Goal: Find specific page/section: Locate a particular part of the current website

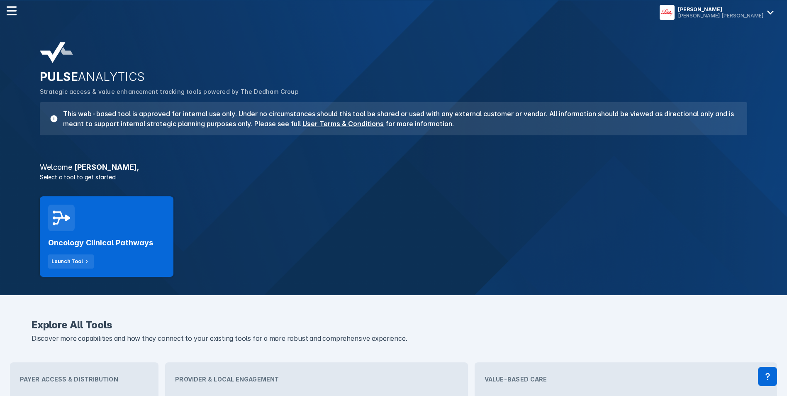
click at [128, 236] on div "Oncology Clinical Pathways Launch Tool" at bounding box center [106, 249] width 117 height 37
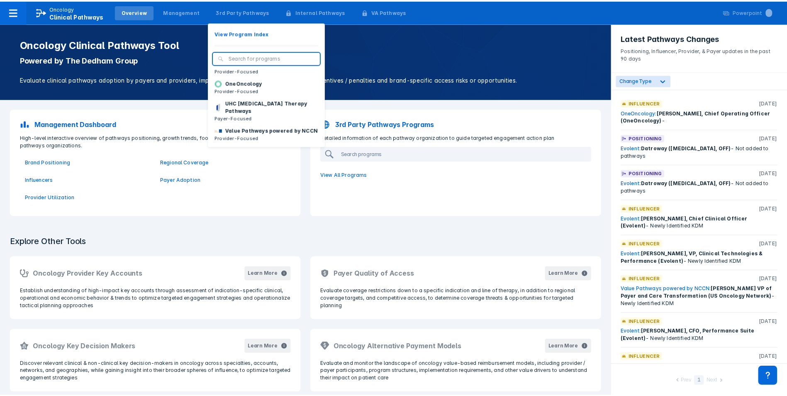
scroll to position [125, 0]
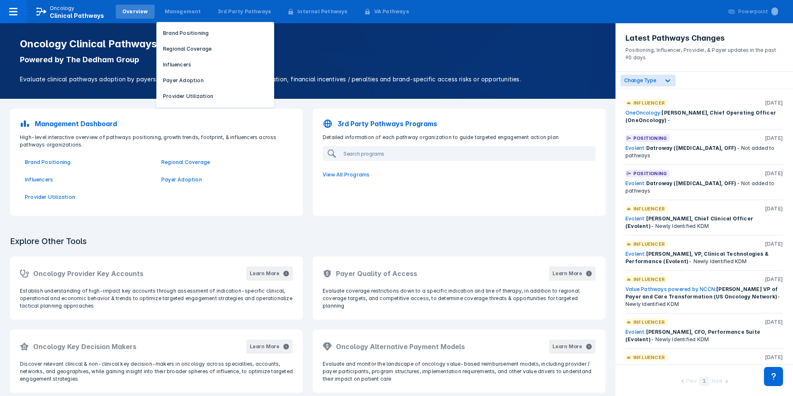
click at [180, 31] on p "Brand Positioning" at bounding box center [186, 32] width 46 height 7
click at [180, 31] on html "Oncology Clinical Pathways Overview Management Brand Positioning Regional Cover…" at bounding box center [396, 198] width 793 height 396
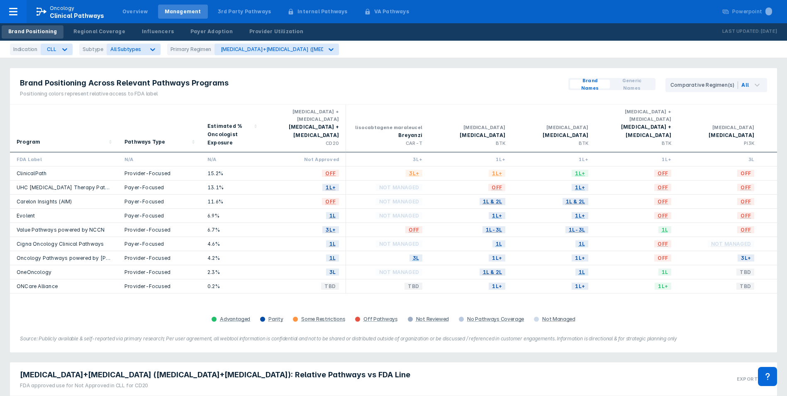
click at [306, 291] on div "Program Pathways Type Estimated % Oncologist Exposure bendamustine + rituximab …" at bounding box center [393, 214] width 767 height 220
drag, startPoint x: 306, startPoint y: 291, endPoint x: 357, endPoint y: 303, distance: 52.3
click at [357, 303] on div "Program Pathways Type Estimated % Oncologist Exposure bendamustine + rituximab …" at bounding box center [393, 214] width 767 height 220
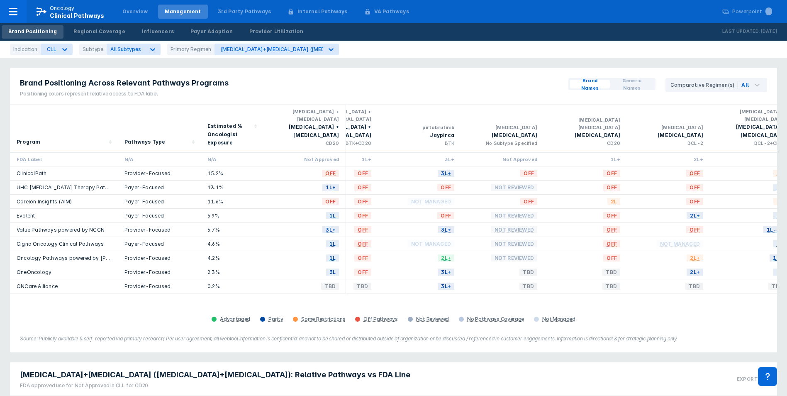
scroll to position [0, 714]
